Goal: Use online tool/utility: Utilize a website feature to perform a specific function

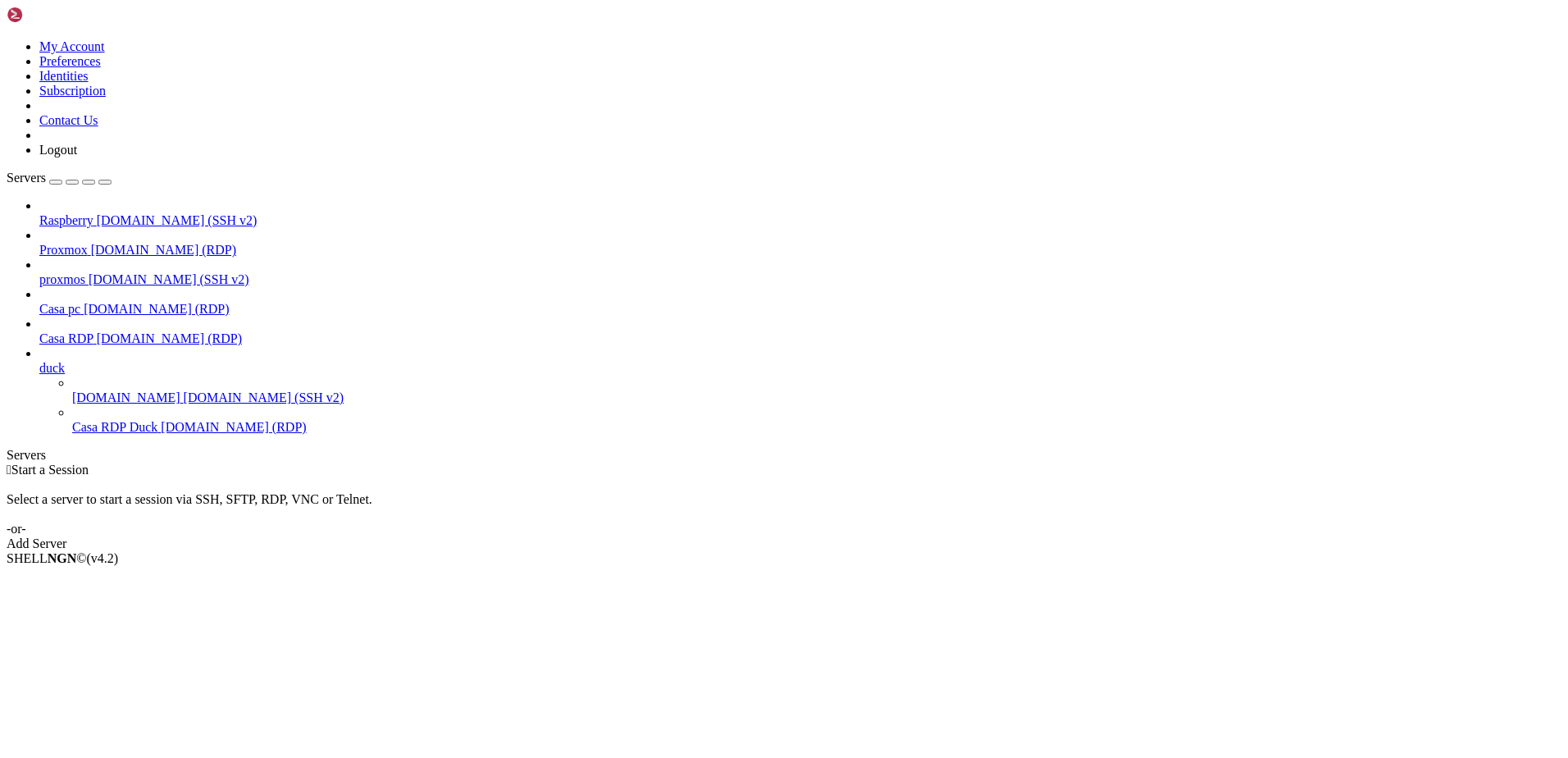
click at [93, 331] on span "Casa RDP" at bounding box center [66, 338] width 55 height 14
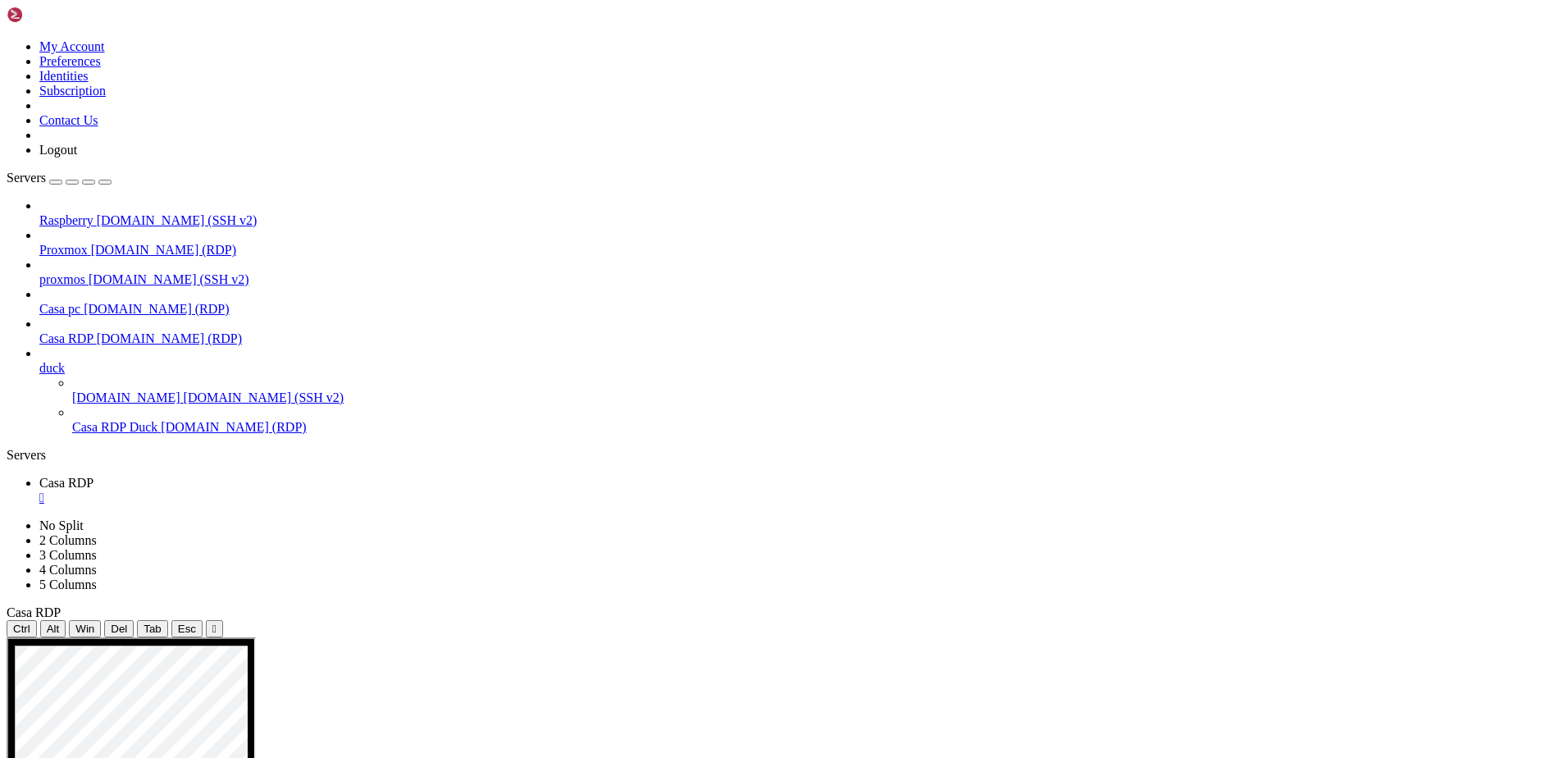
drag, startPoint x: 113, startPoint y: 1054, endPoint x: 182, endPoint y: 761, distance: 301.0
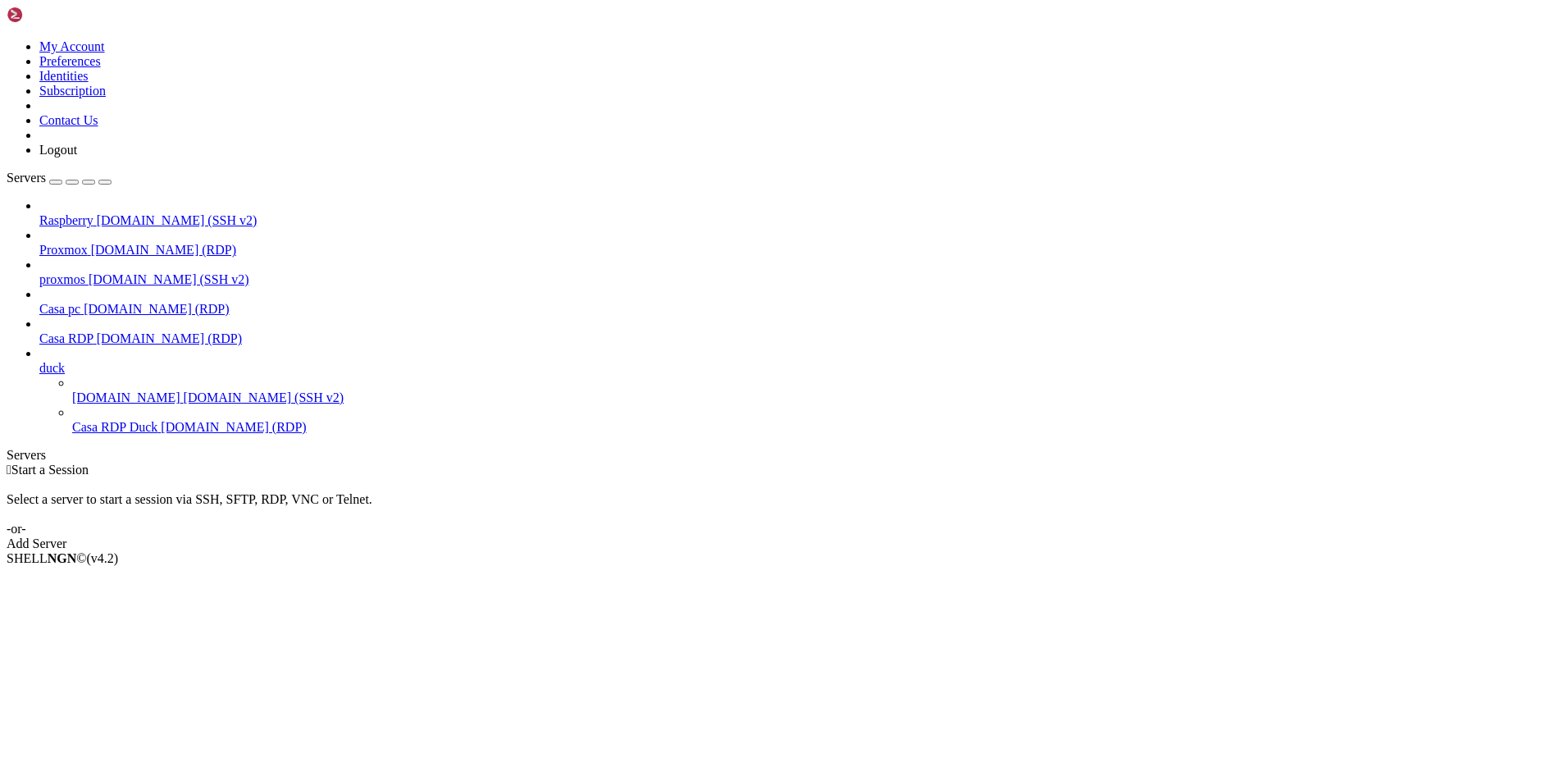
click at [111, 420] on span "Casa RDP Duck" at bounding box center [115, 427] width 85 height 14
